Goal: Ask a question

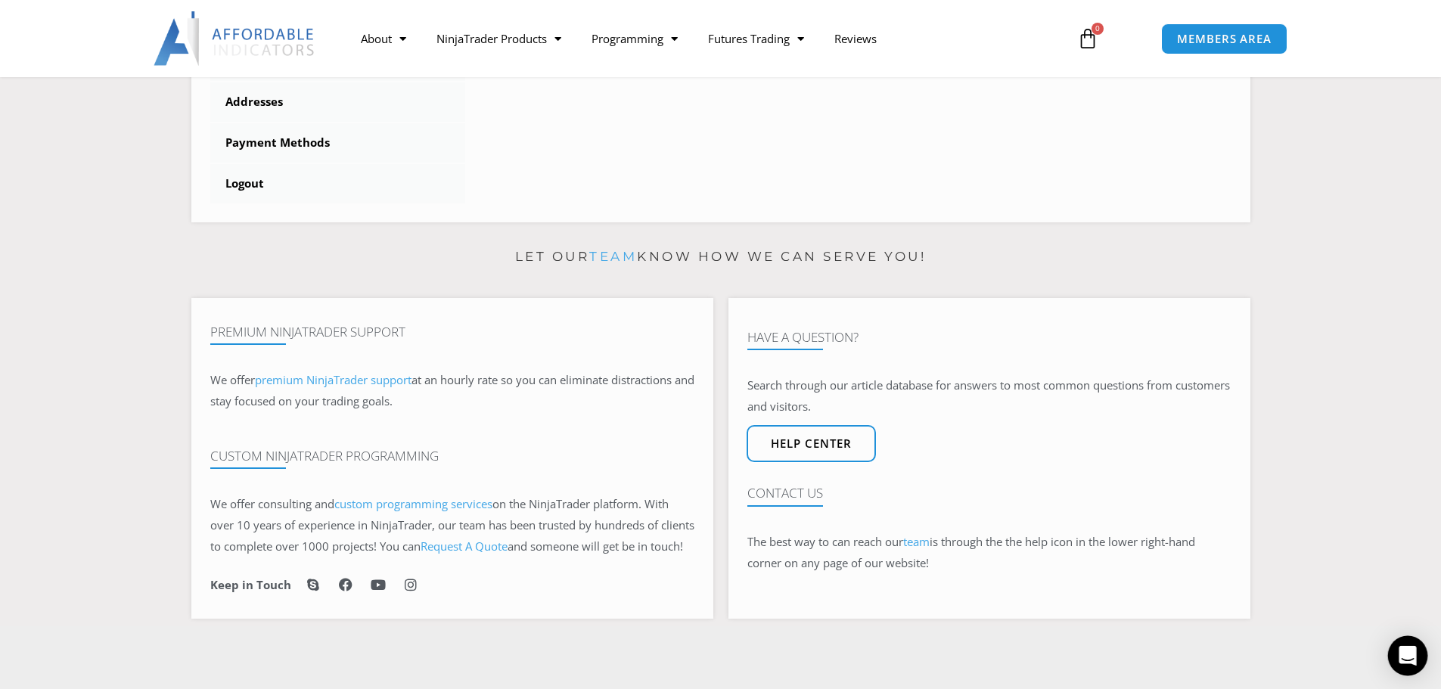
click at [1406, 651] on icon "Open Intercom Messenger" at bounding box center [1407, 656] width 17 height 20
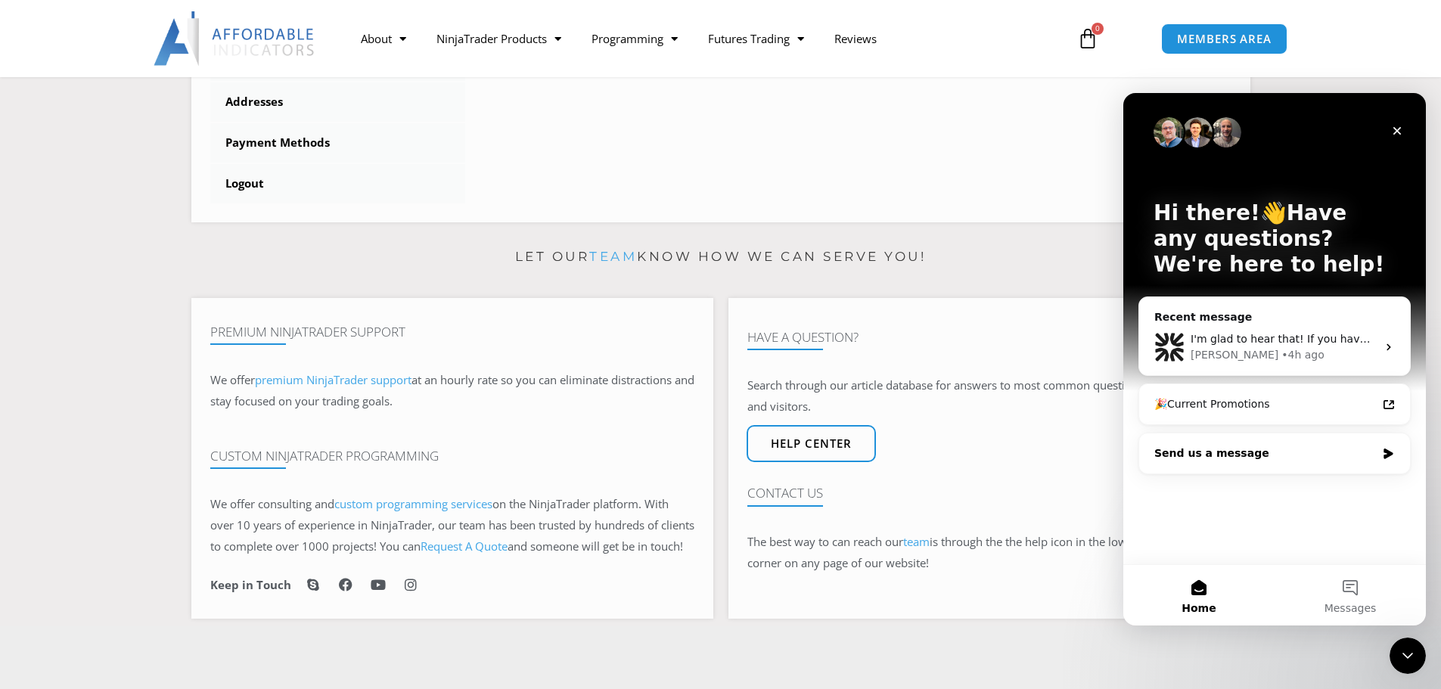
click at [1256, 441] on div "Send us a message" at bounding box center [1274, 453] width 271 height 40
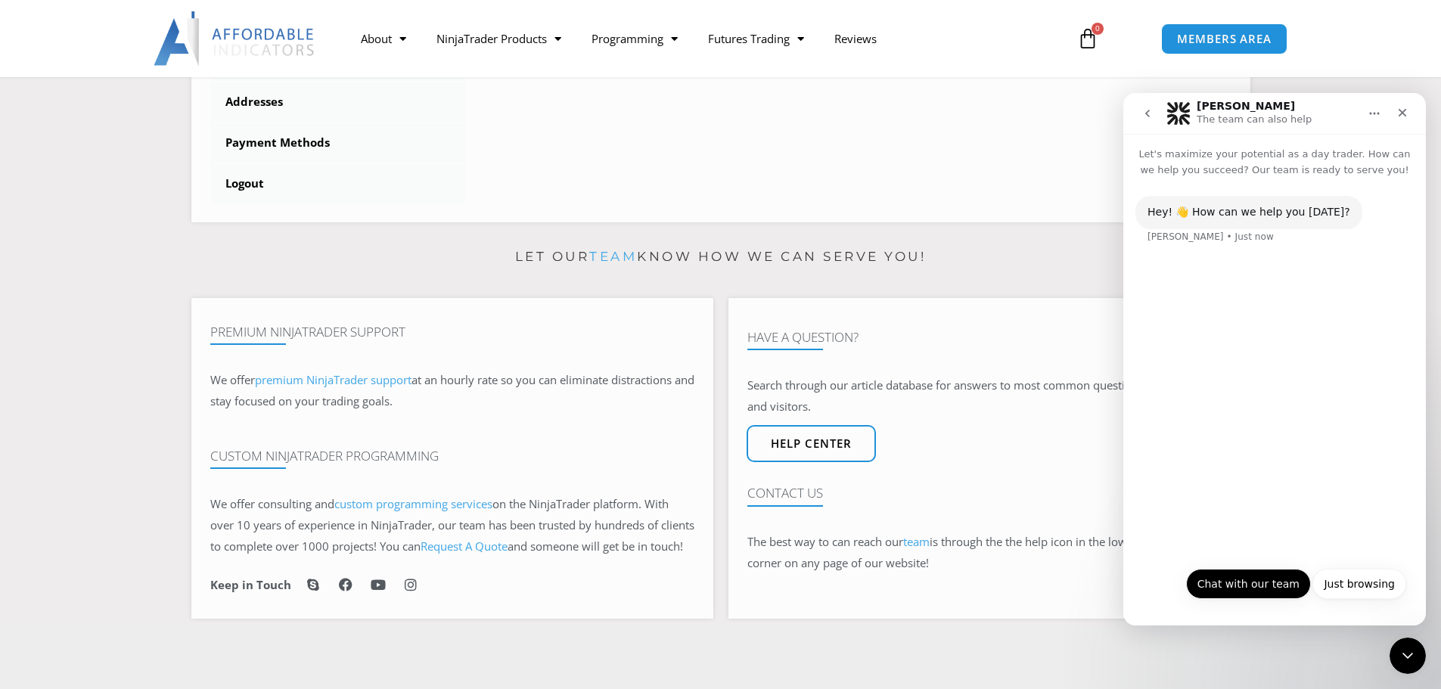
click at [1258, 598] on button "Chat with our team" at bounding box center [1248, 584] width 125 height 30
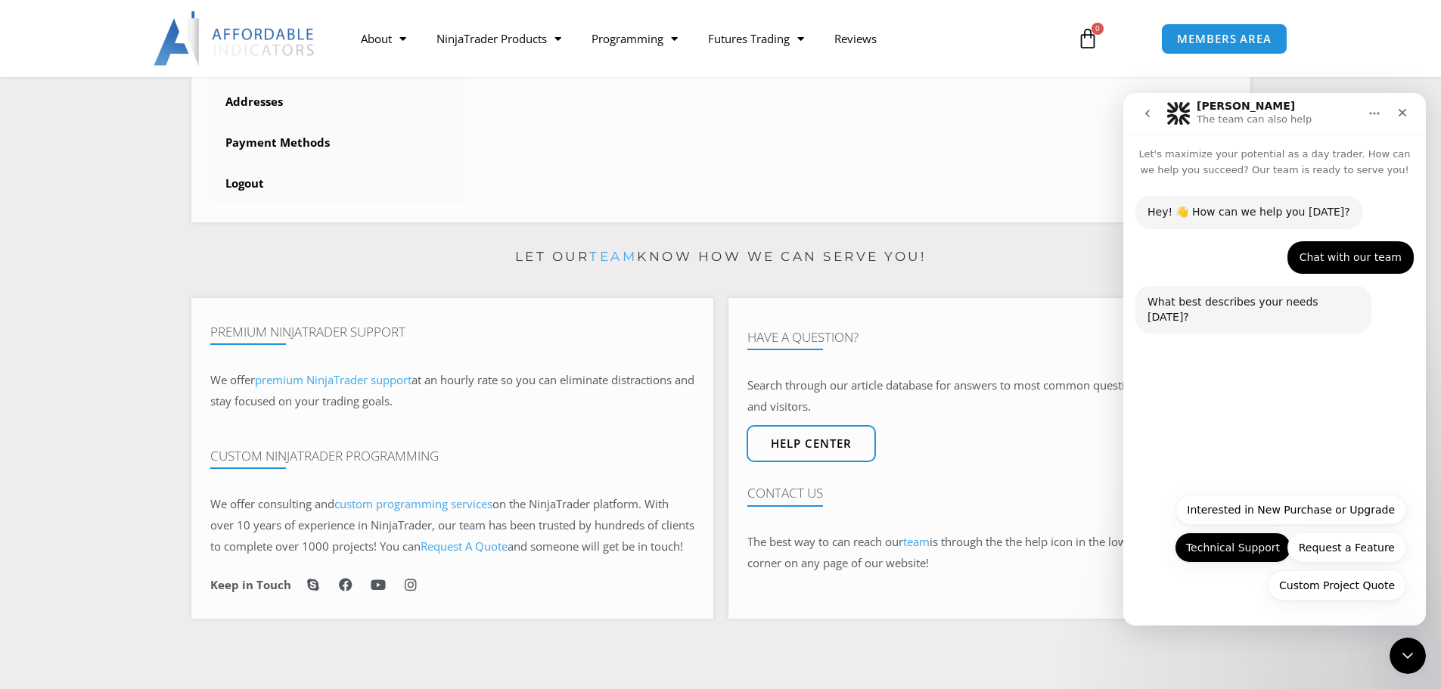
click at [1237, 554] on button "Technical Support" at bounding box center [1233, 548] width 116 height 30
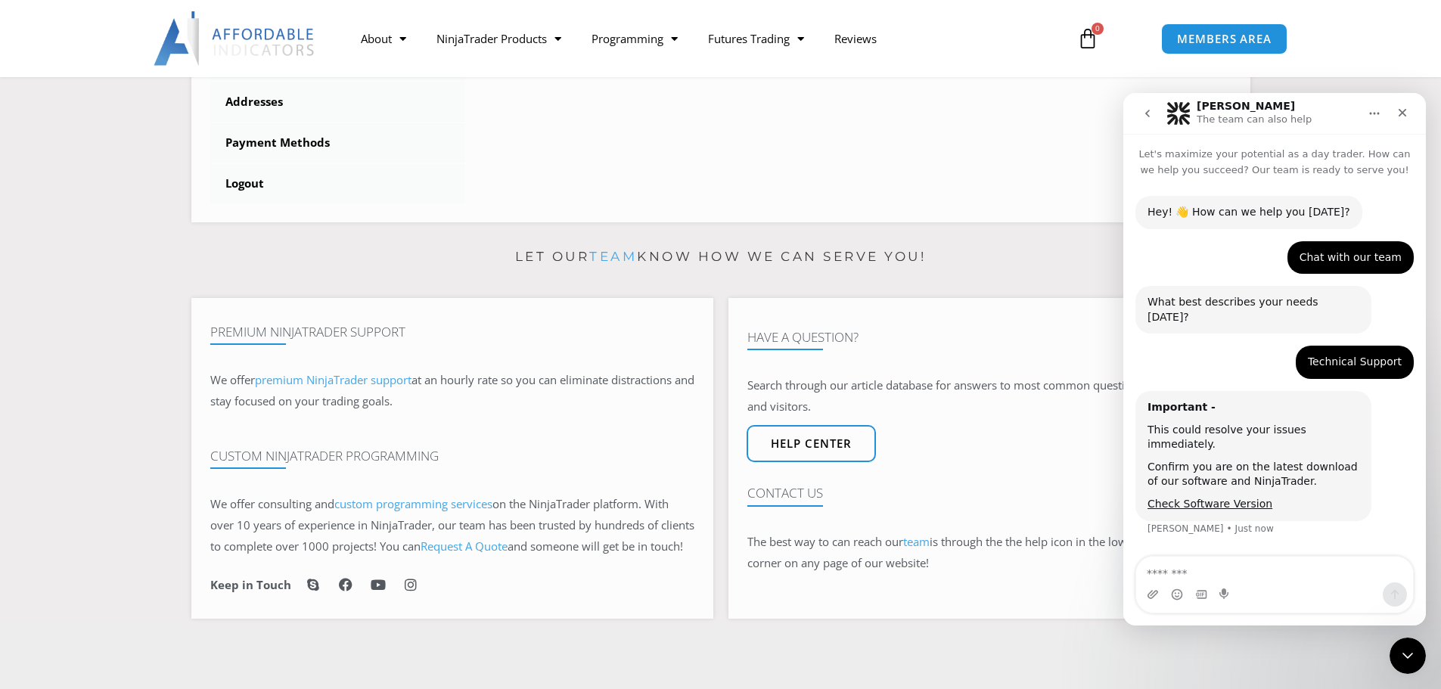
click at [1292, 570] on textarea "Message…" at bounding box center [1274, 570] width 277 height 26
type textarea "**********"
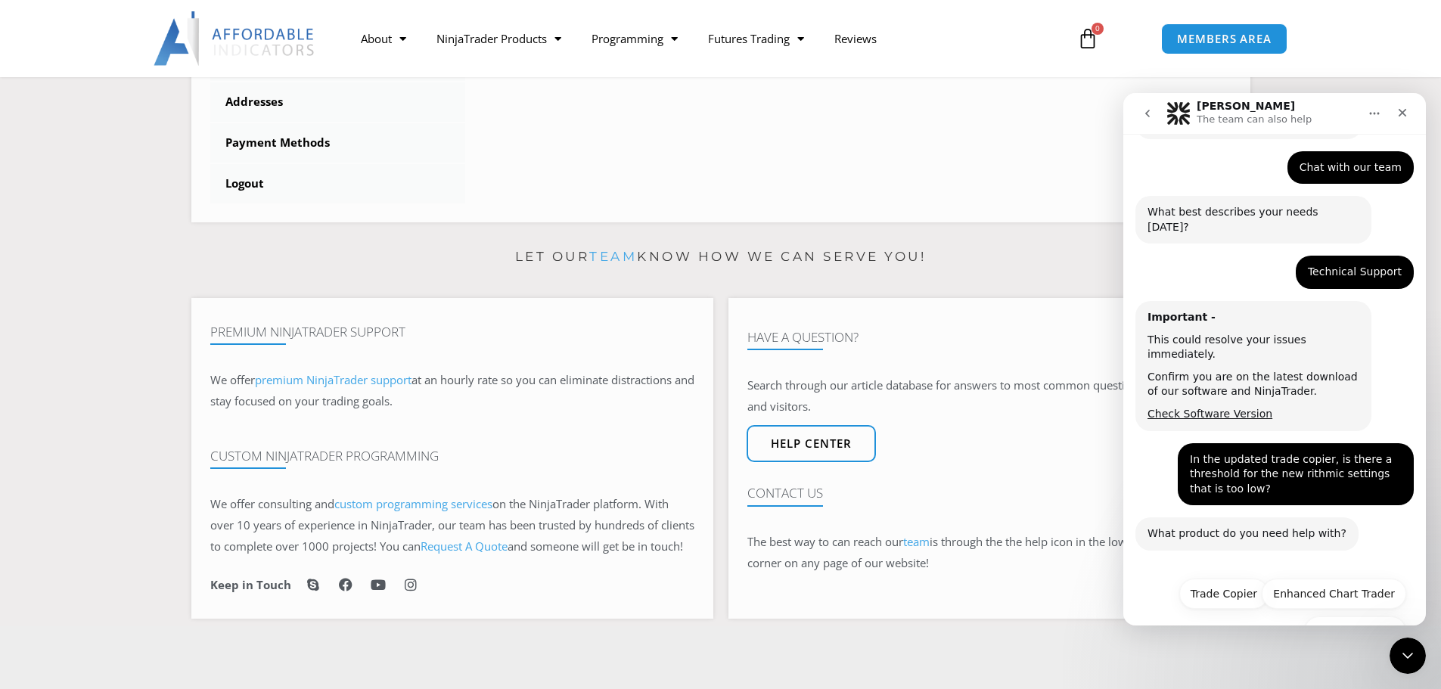
scroll to position [107, 0]
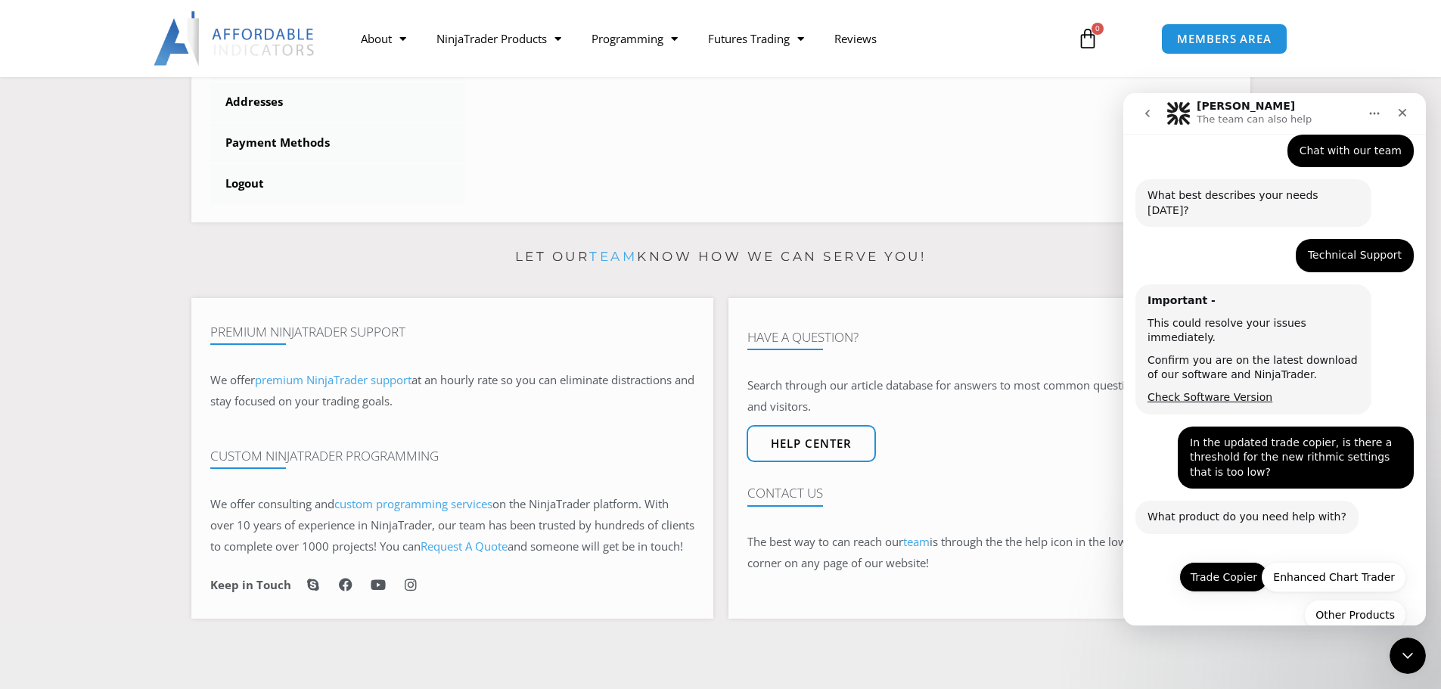
click at [1214, 562] on button "Trade Copier" at bounding box center [1223, 577] width 89 height 30
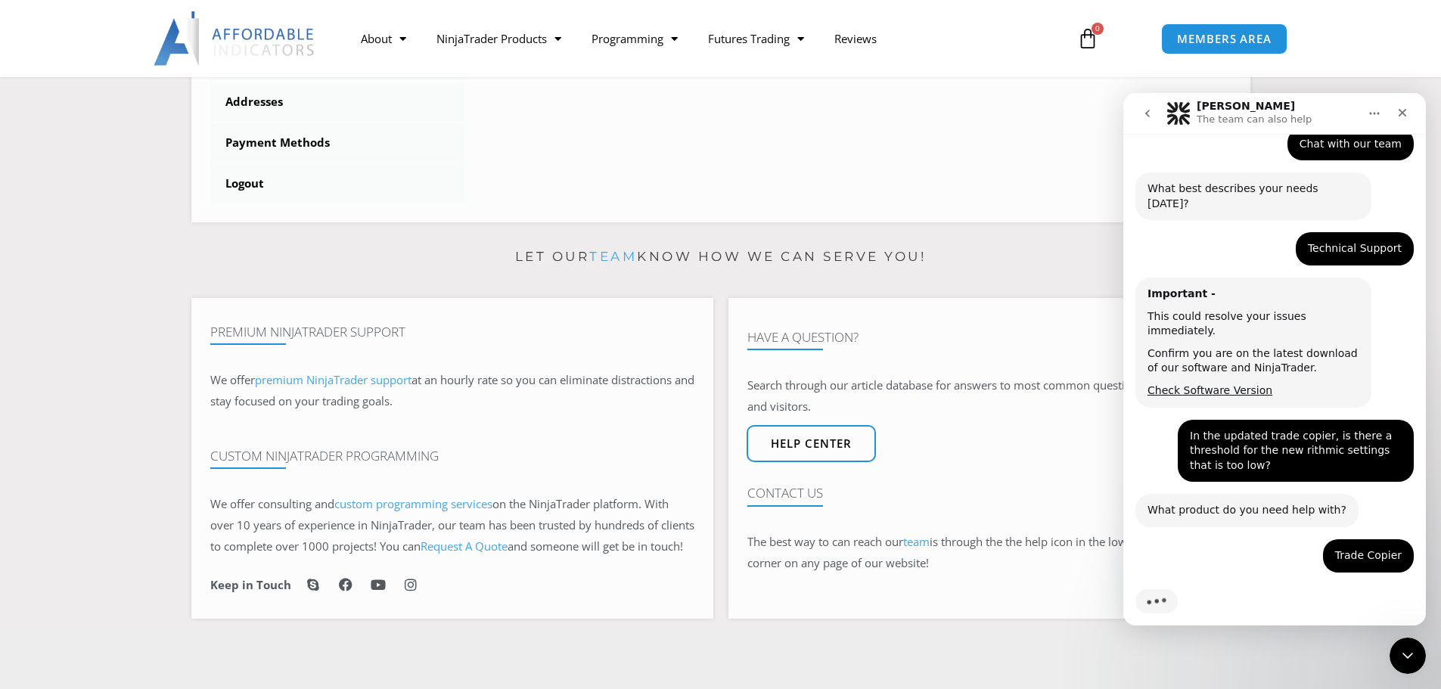
scroll to position [110, 0]
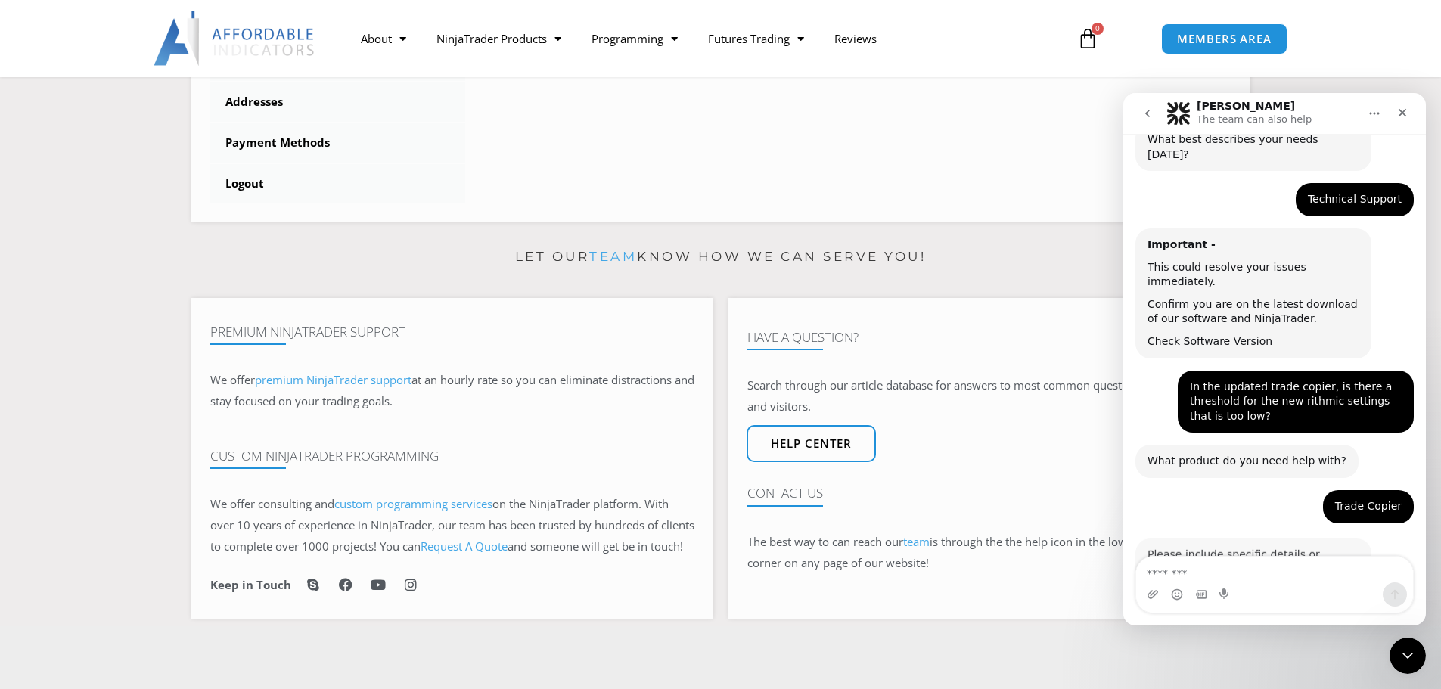
drag, startPoint x: 1243, startPoint y: 442, endPoint x: 1172, endPoint y: 402, distance: 81.6
click at [1172, 402] on div "In the updated trade copier, is there a threshold for the new rithmic settings …" at bounding box center [1274, 408] width 278 height 75
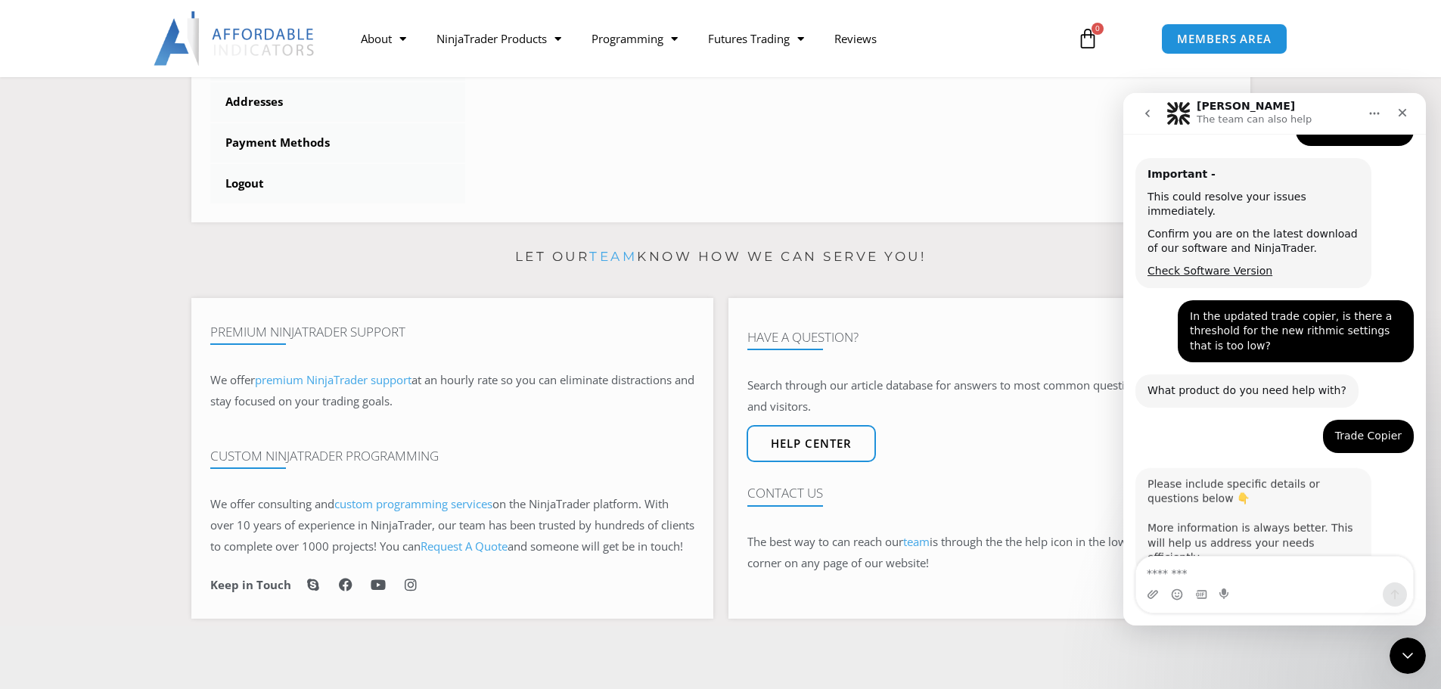
scroll to position [235, 0]
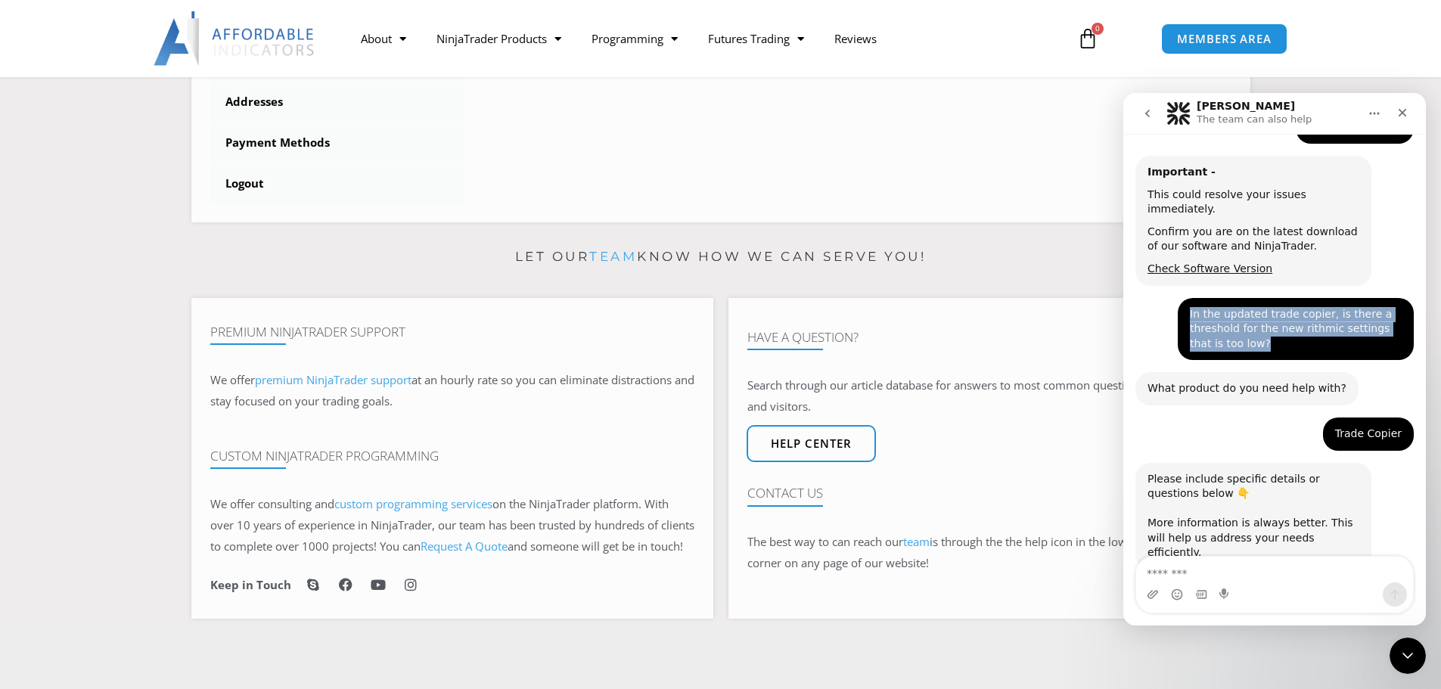
drag, startPoint x: 1244, startPoint y: 319, endPoint x: 1180, endPoint y: 290, distance: 70.7
click at [1180, 298] on div "In the updated trade copier, is there a threshold for the new rithmic settings …" at bounding box center [1296, 329] width 236 height 63
copy div "In the updated trade copier, is there a threshold for the new rithmic settings …"
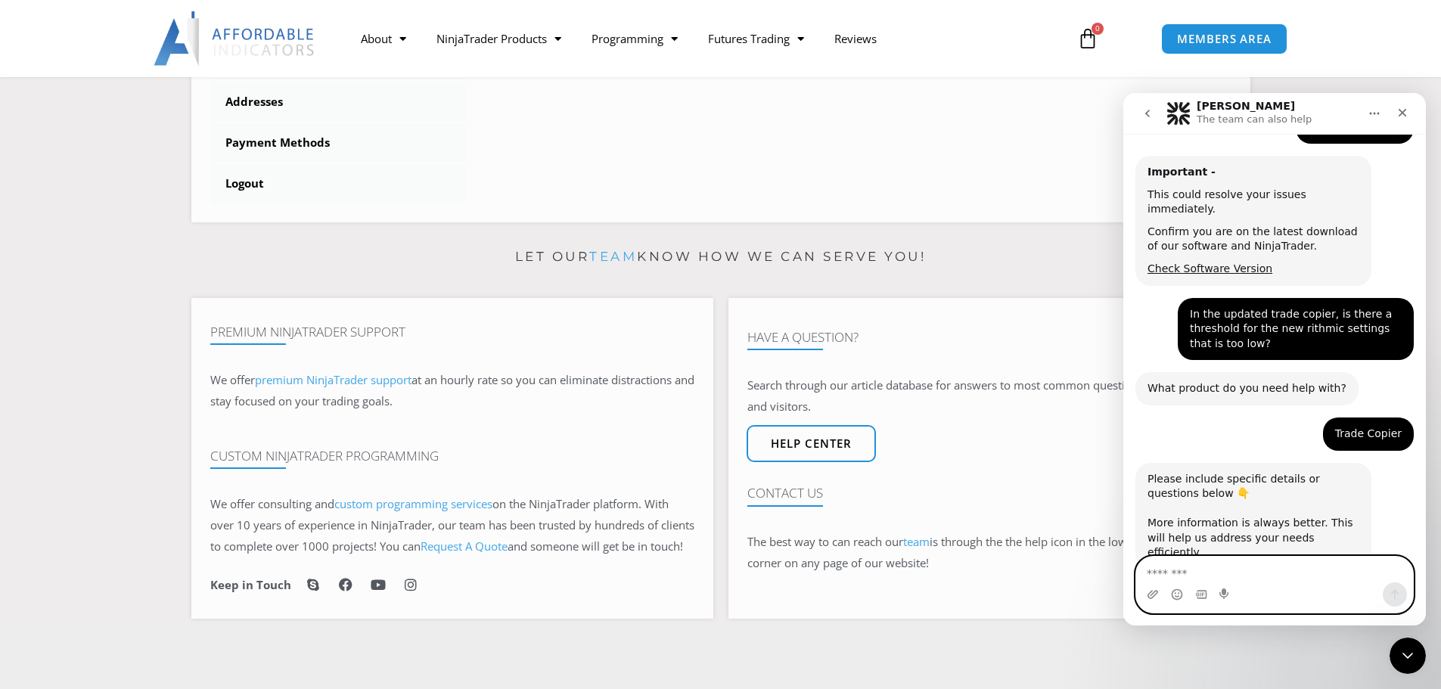
click at [1278, 571] on textarea "Message…" at bounding box center [1274, 570] width 277 height 26
paste textarea "**********"
type textarea "**********"
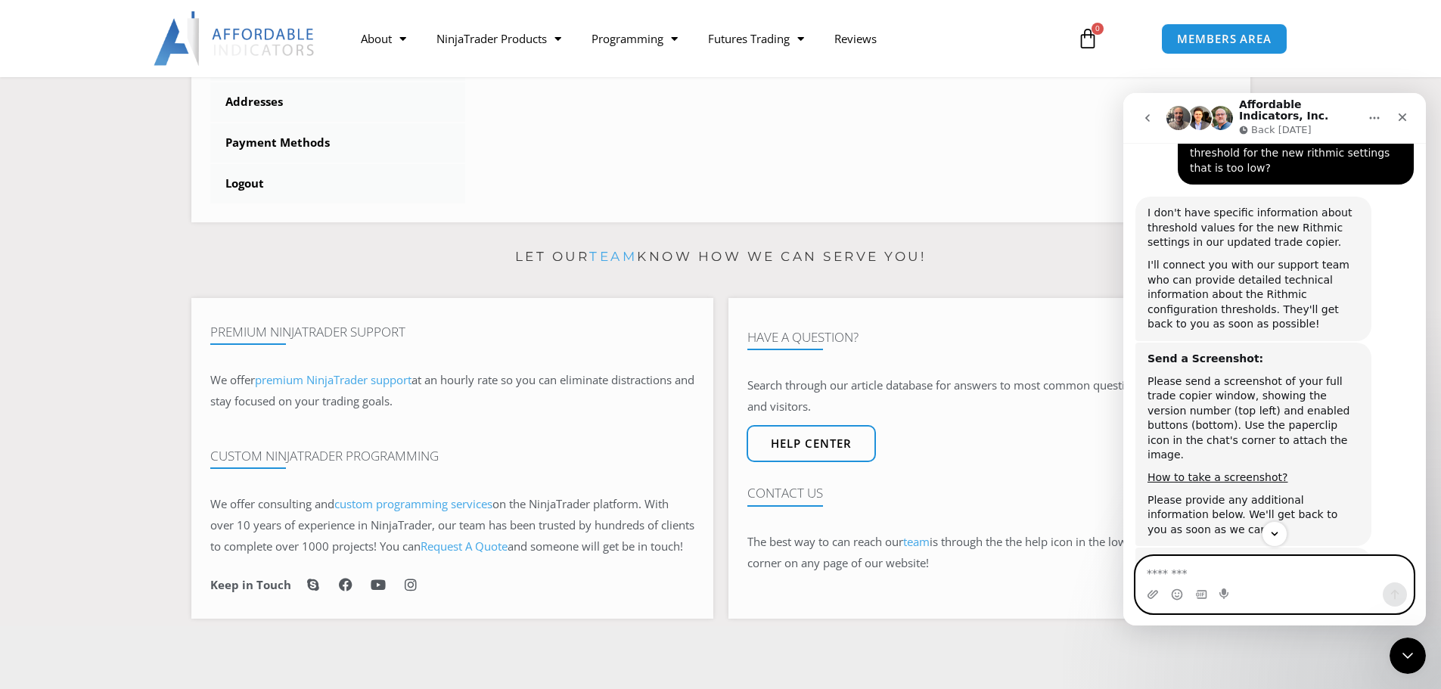
scroll to position [703, 0]
